Goal: Communication & Community: Ask a question

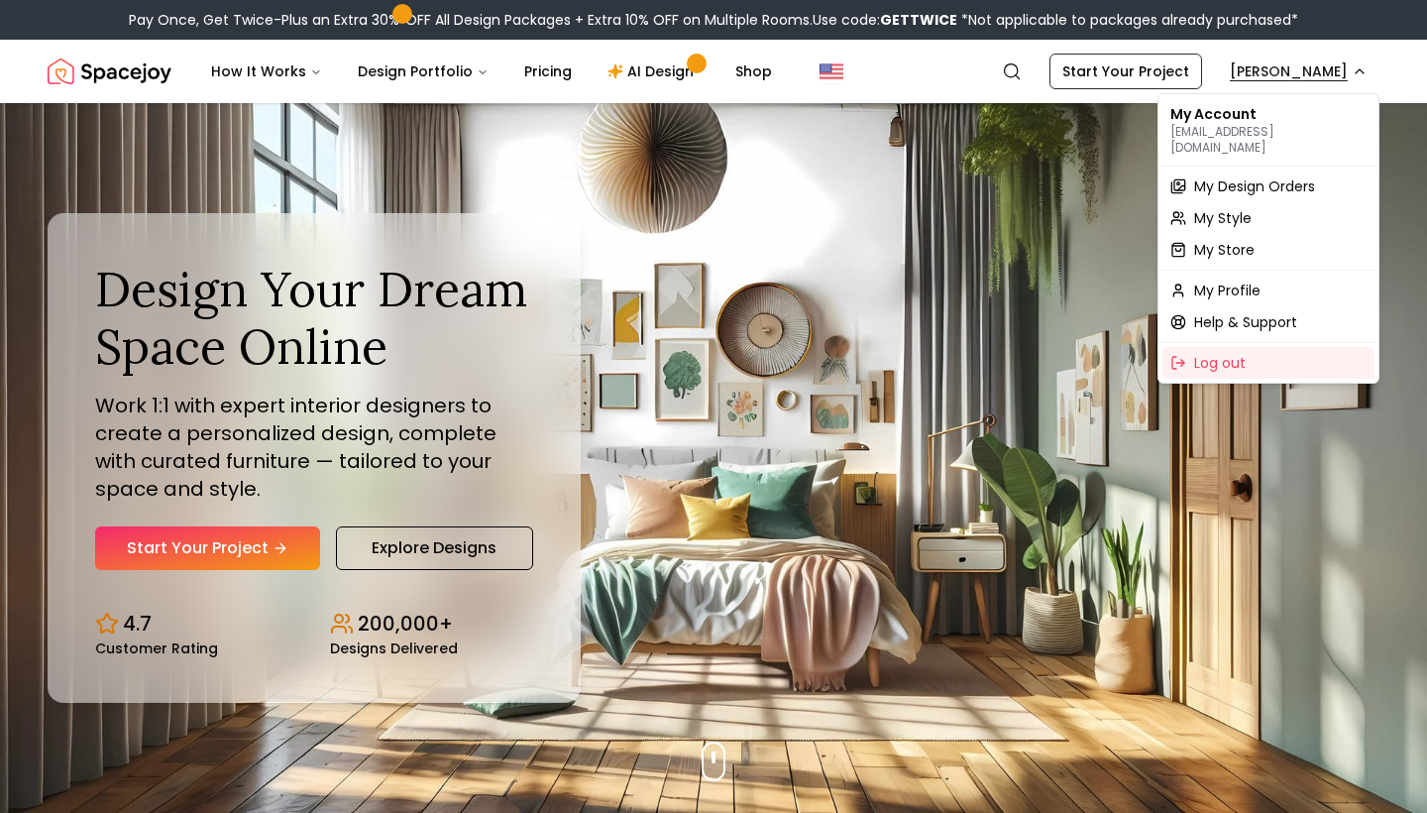
click at [1278, 176] on span "My Design Orders" at bounding box center [1254, 186] width 121 height 20
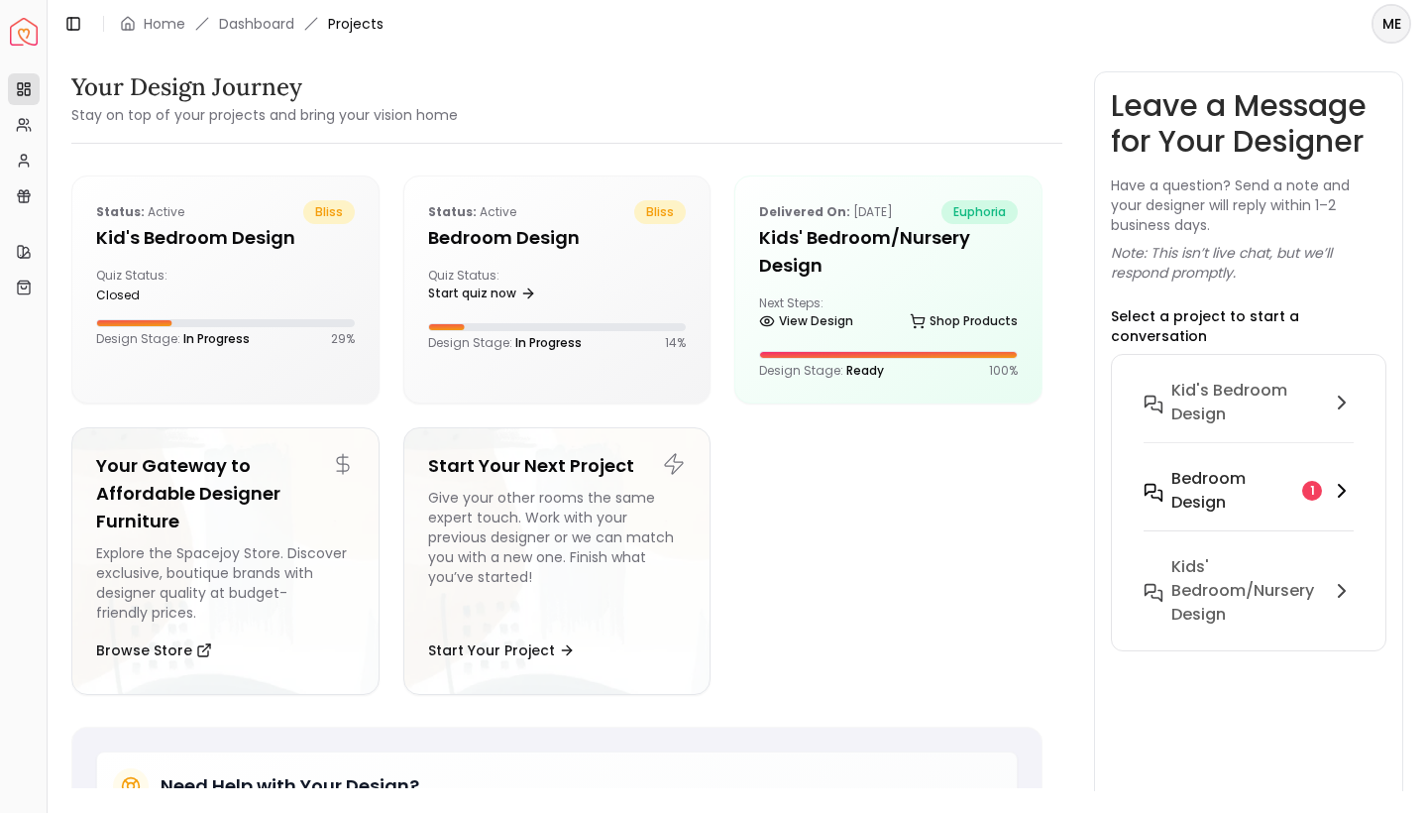
click at [1309, 481] on div "1" at bounding box center [1312, 491] width 20 height 20
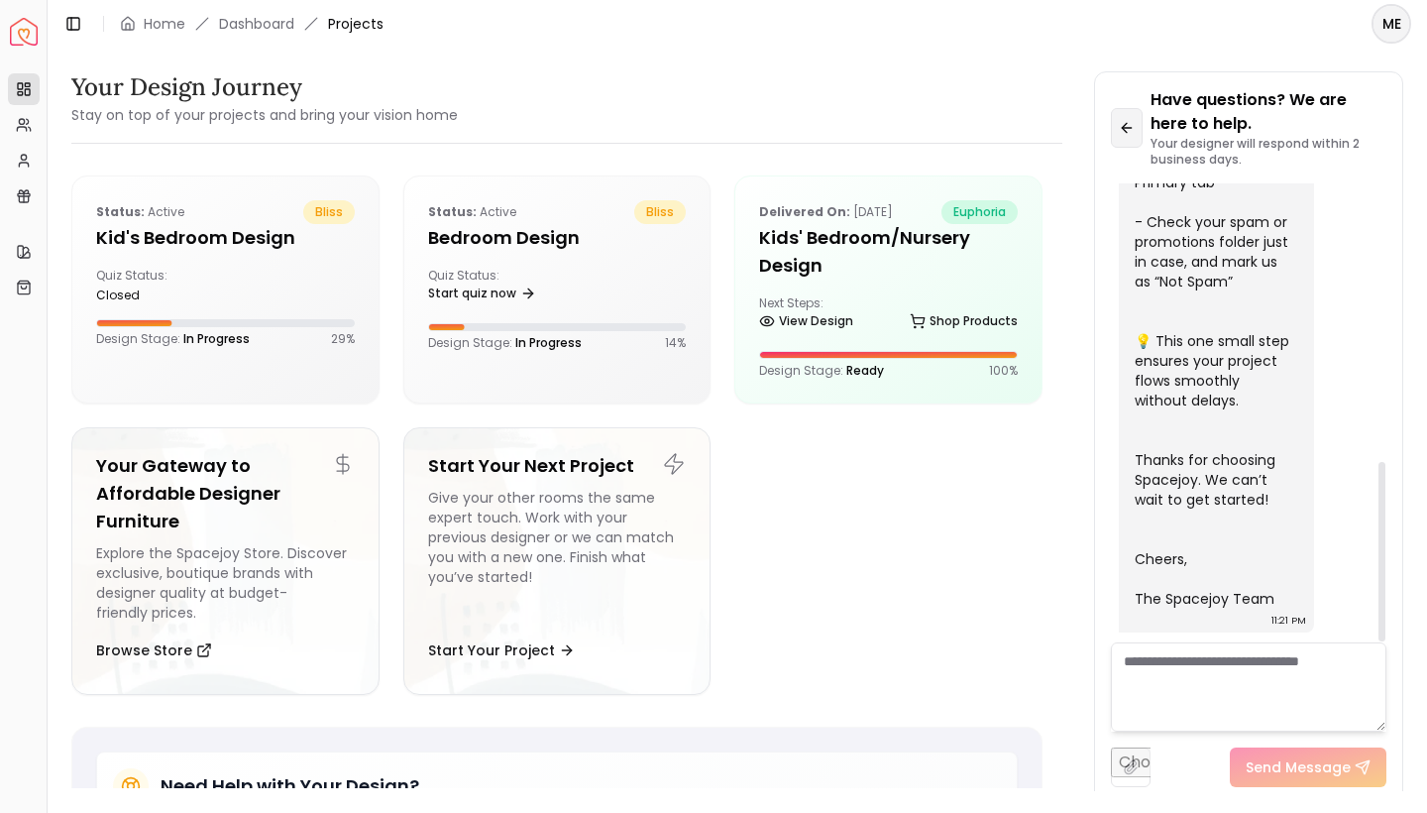
click at [1124, 127] on icon at bounding box center [1124, 127] width 5 height 9
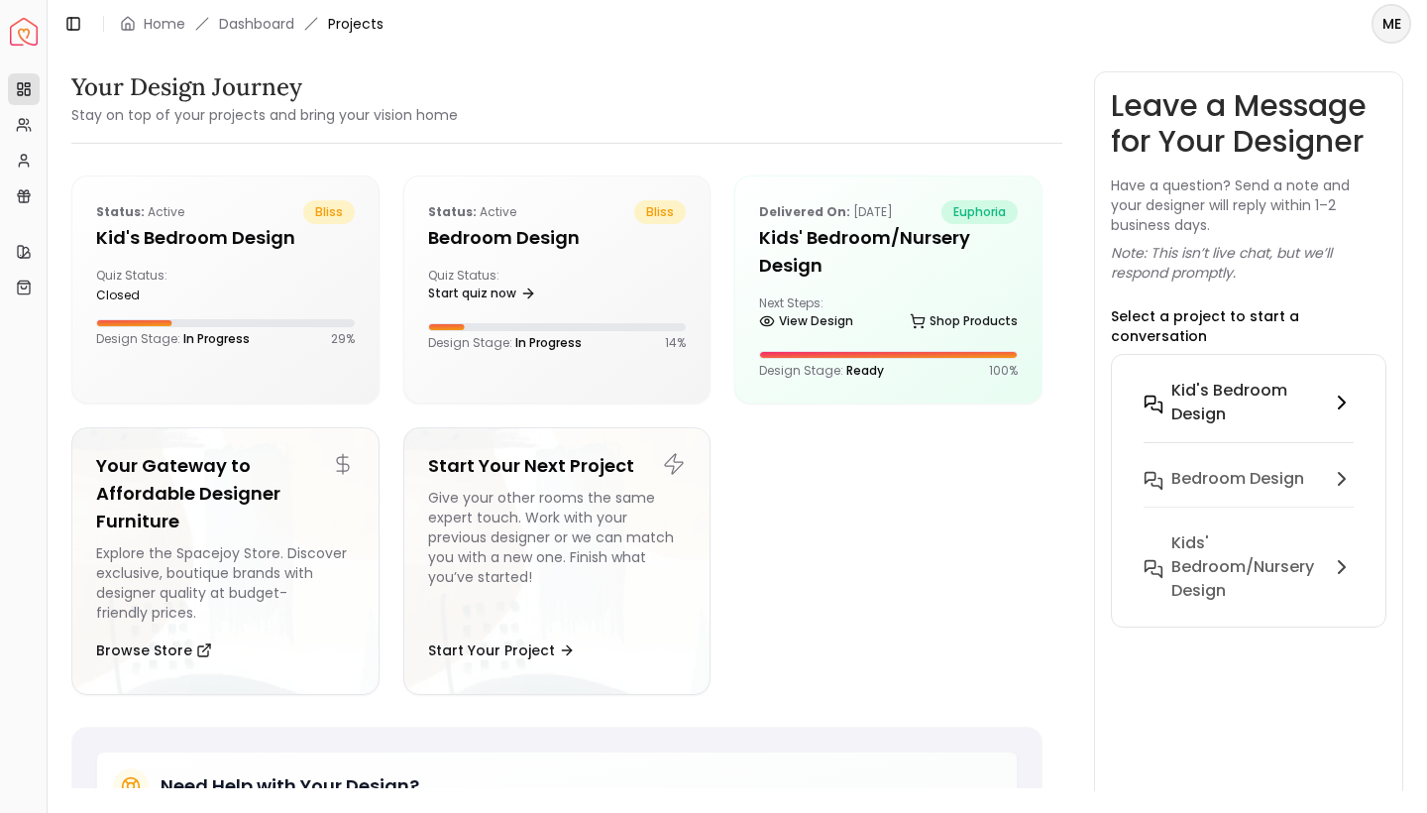
click at [1231, 379] on h6 "Kid's Bedroom design" at bounding box center [1247, 403] width 151 height 48
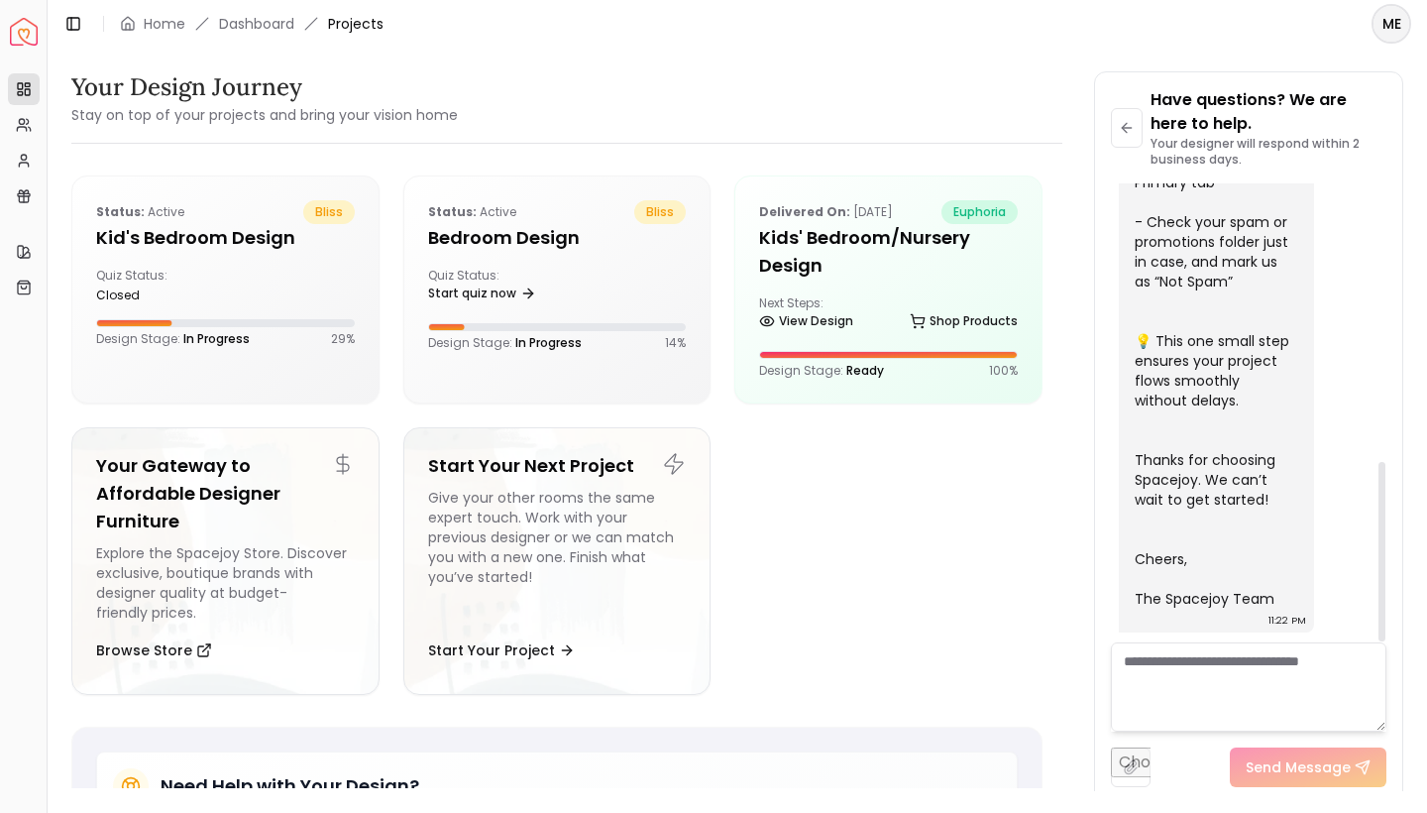
click at [1231, 658] on textarea at bounding box center [1249, 686] width 276 height 89
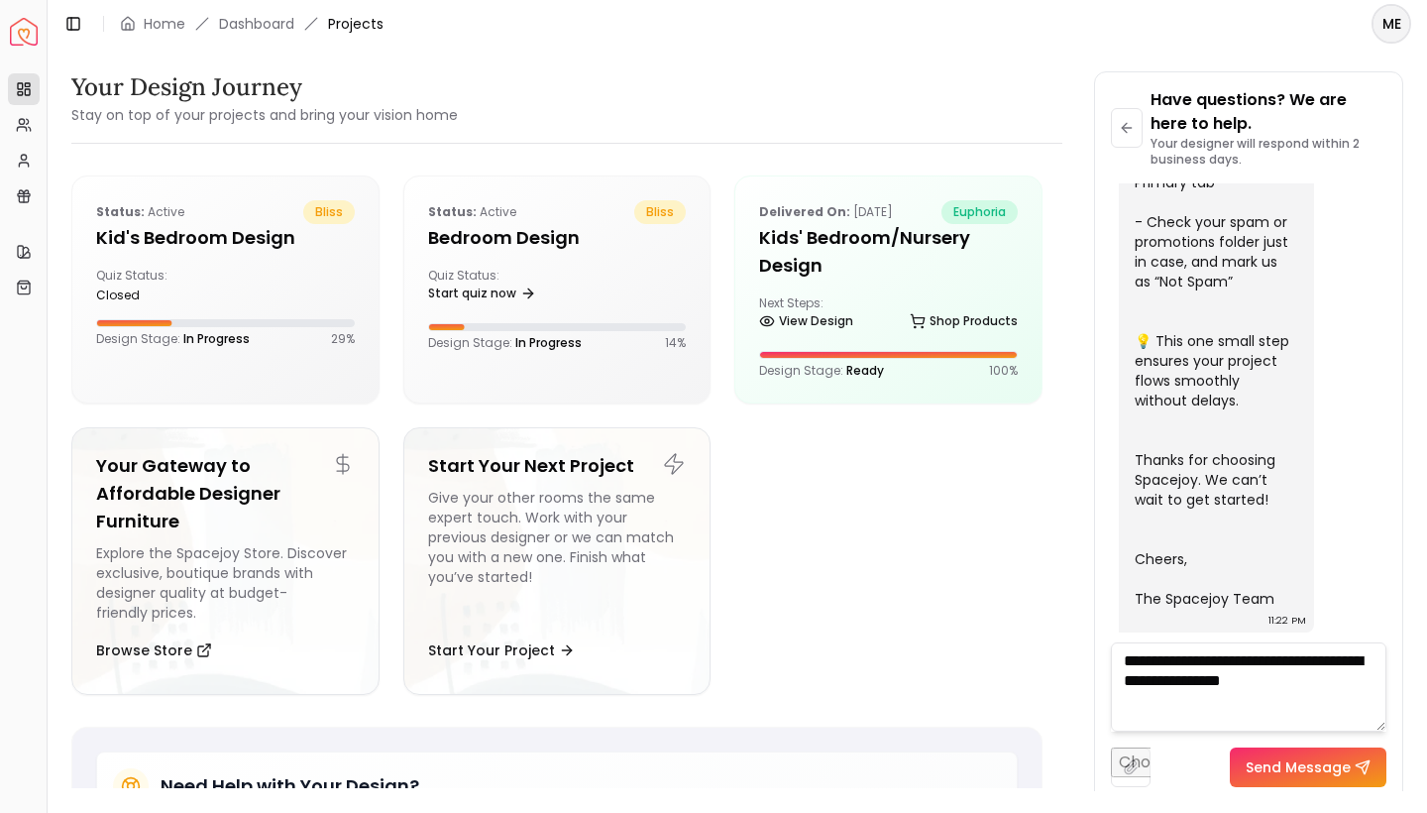
type textarea "**********"
click at [1311, 752] on button "Send Message" at bounding box center [1308, 767] width 157 height 40
